Goal: Transaction & Acquisition: Subscribe to service/newsletter

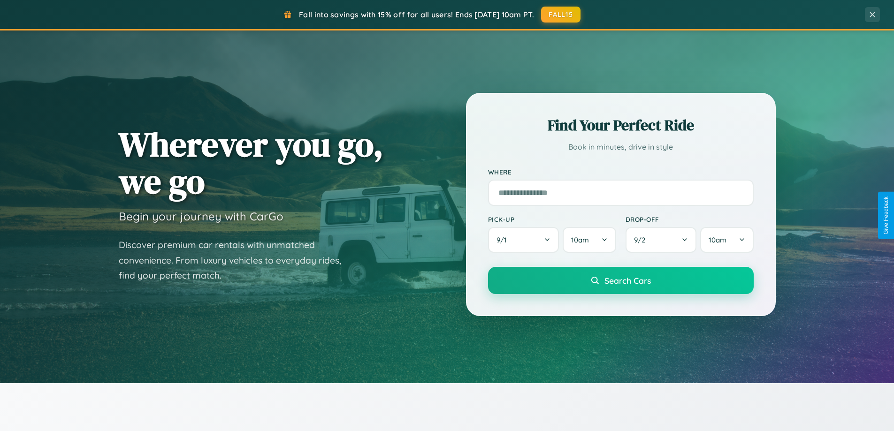
scroll to position [1806, 0]
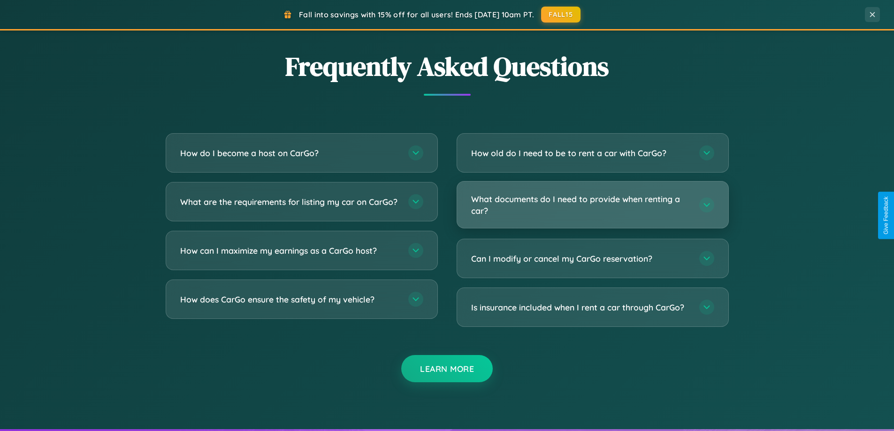
click at [592, 205] on h3 "What documents do I need to provide when renting a car?" at bounding box center [580, 204] width 219 height 23
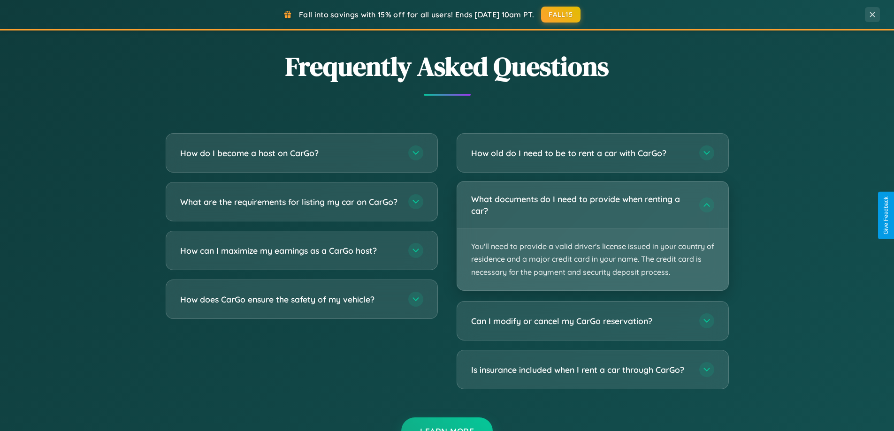
click at [592, 236] on p "You'll need to provide a valid driver's license issued in your country of resid…" at bounding box center [592, 260] width 271 height 62
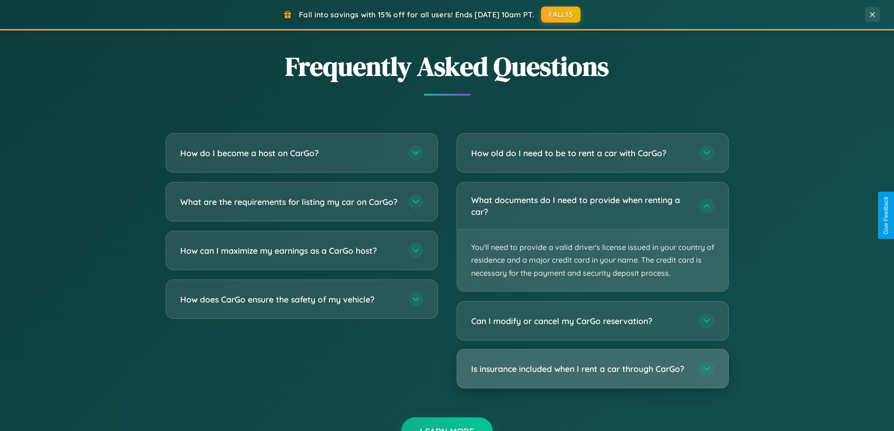
click at [592, 369] on h3 "Is insurance included when I rent a car through CarGo?" at bounding box center [580, 369] width 219 height 12
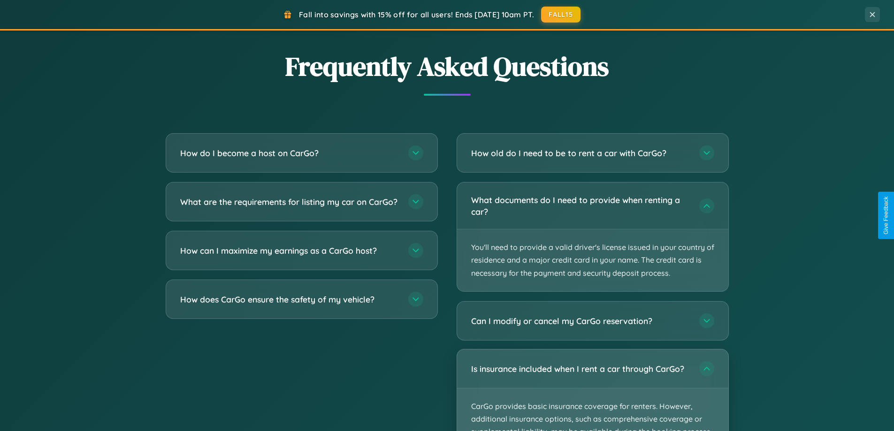
click at [592, 390] on p "CarGo provides basic insurance coverage for renters. However, additional insura…" at bounding box center [592, 432] width 271 height 87
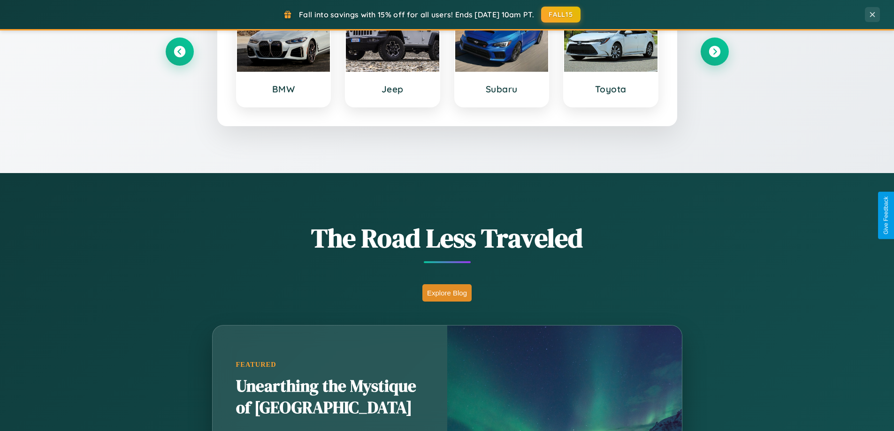
scroll to position [404, 0]
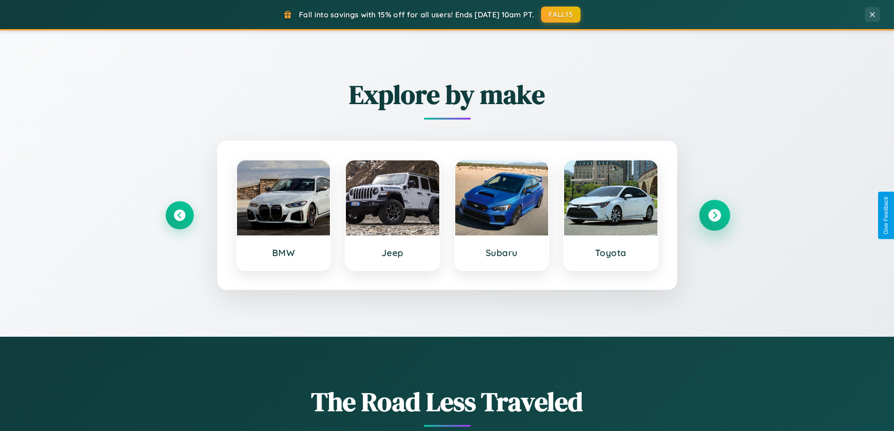
click at [714, 215] on icon at bounding box center [714, 215] width 13 height 13
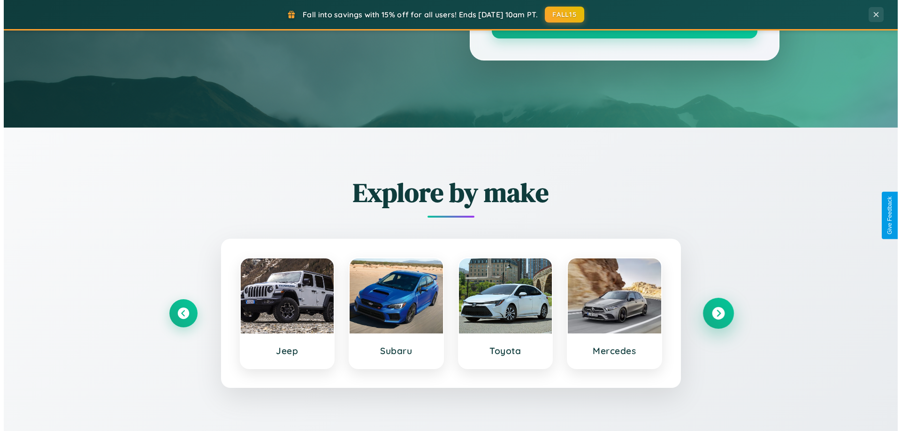
scroll to position [0, 0]
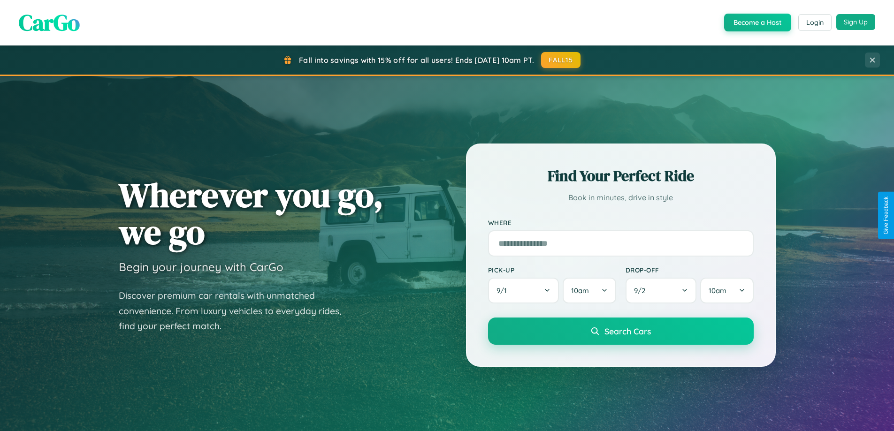
click at [855, 22] on button "Sign Up" at bounding box center [855, 22] width 39 height 16
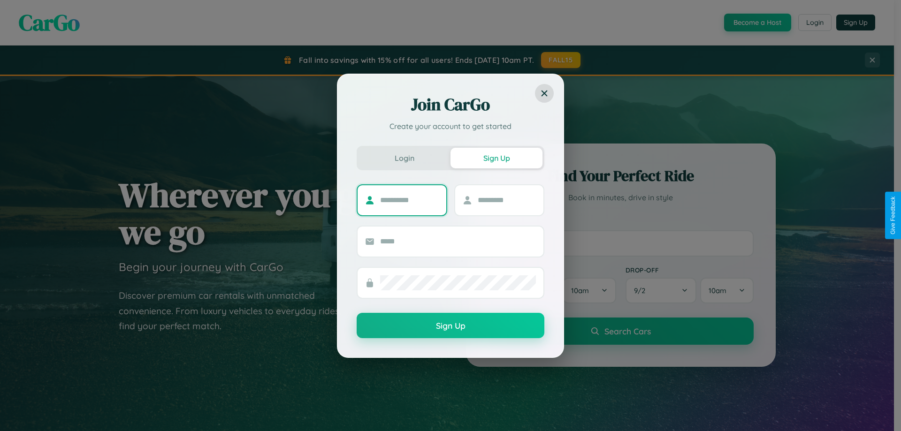
click at [409, 200] on input "text" at bounding box center [409, 200] width 59 height 15
type input "*****"
click at [506, 200] on input "text" at bounding box center [507, 200] width 59 height 15
type input "*****"
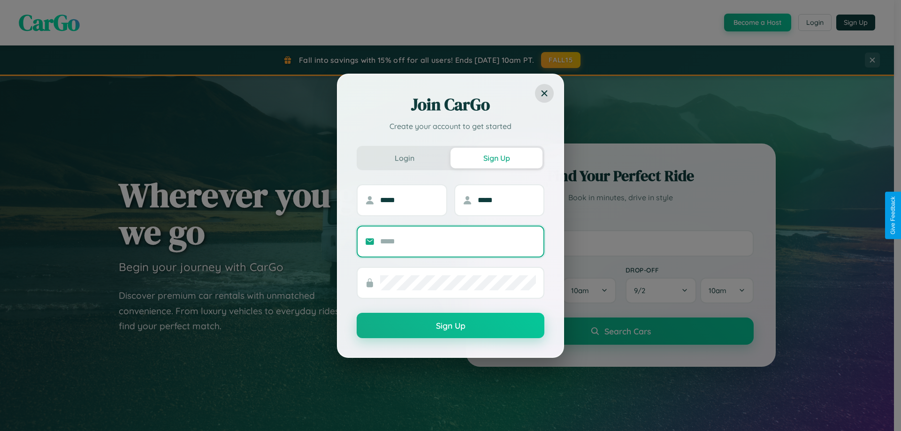
click at [458, 241] on input "text" at bounding box center [458, 241] width 156 height 15
type input "**********"
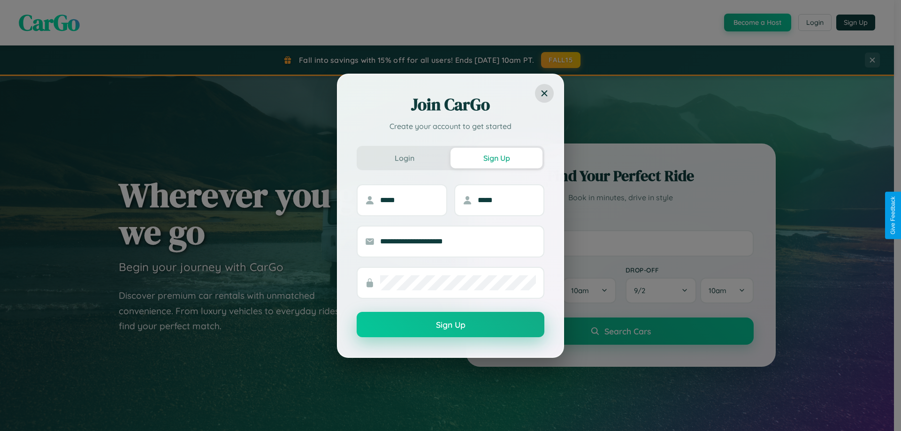
click at [450, 325] on button "Sign Up" at bounding box center [451, 324] width 188 height 25
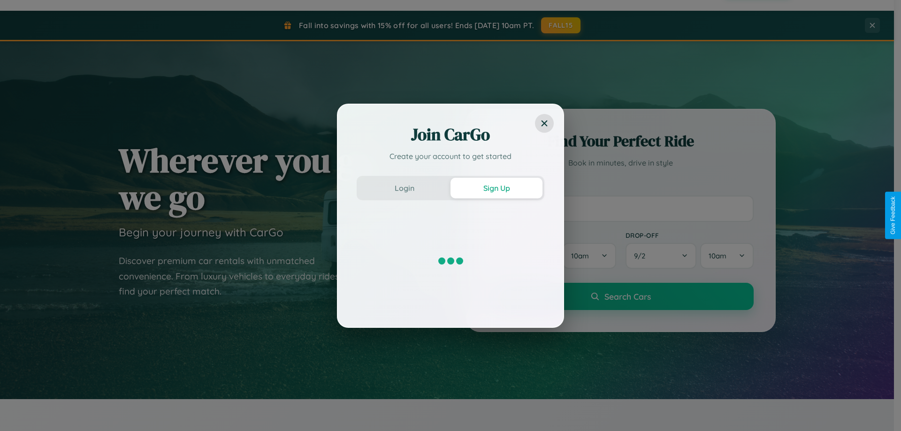
scroll to position [404, 0]
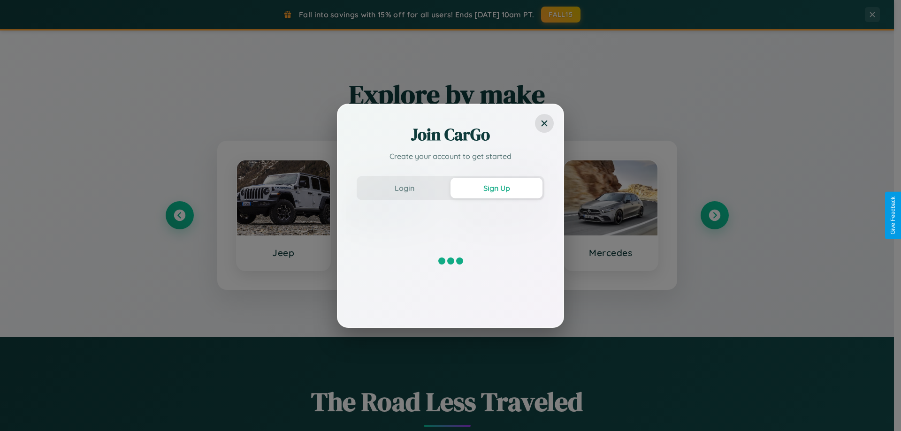
click at [610, 215] on div "Join CarGo Create your account to get started Login Sign Up" at bounding box center [450, 215] width 901 height 431
